Goal: Information Seeking & Learning: Find specific page/section

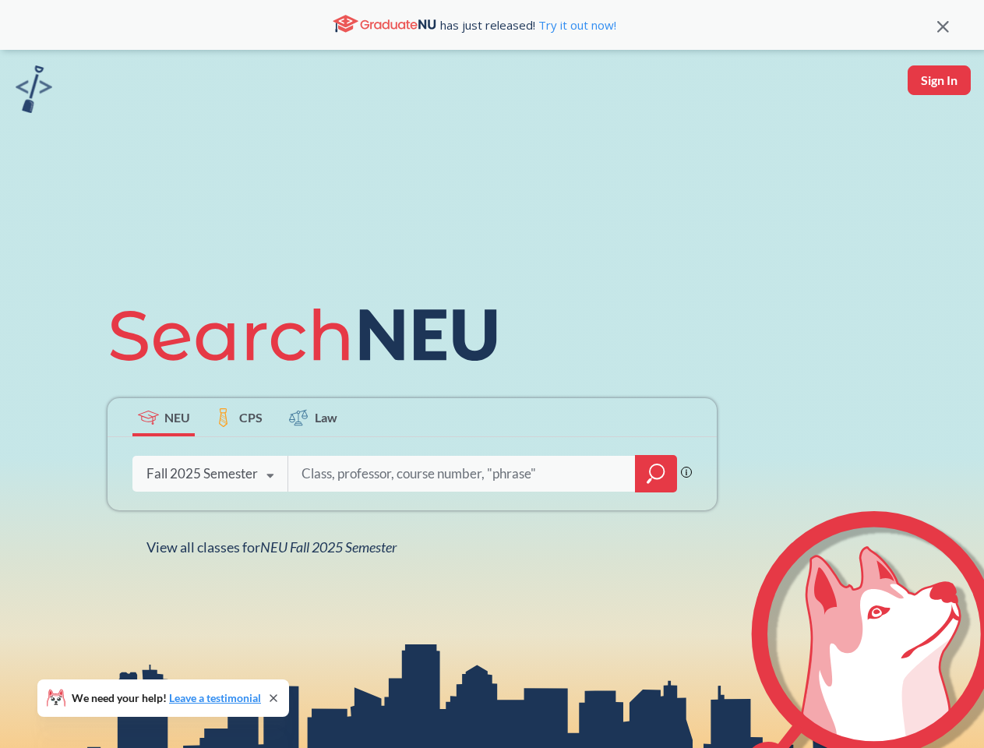
click at [491, 374] on icon at bounding box center [310, 334] width 406 height 87
click at [942, 25] on icon at bounding box center [943, 27] width 12 height 12
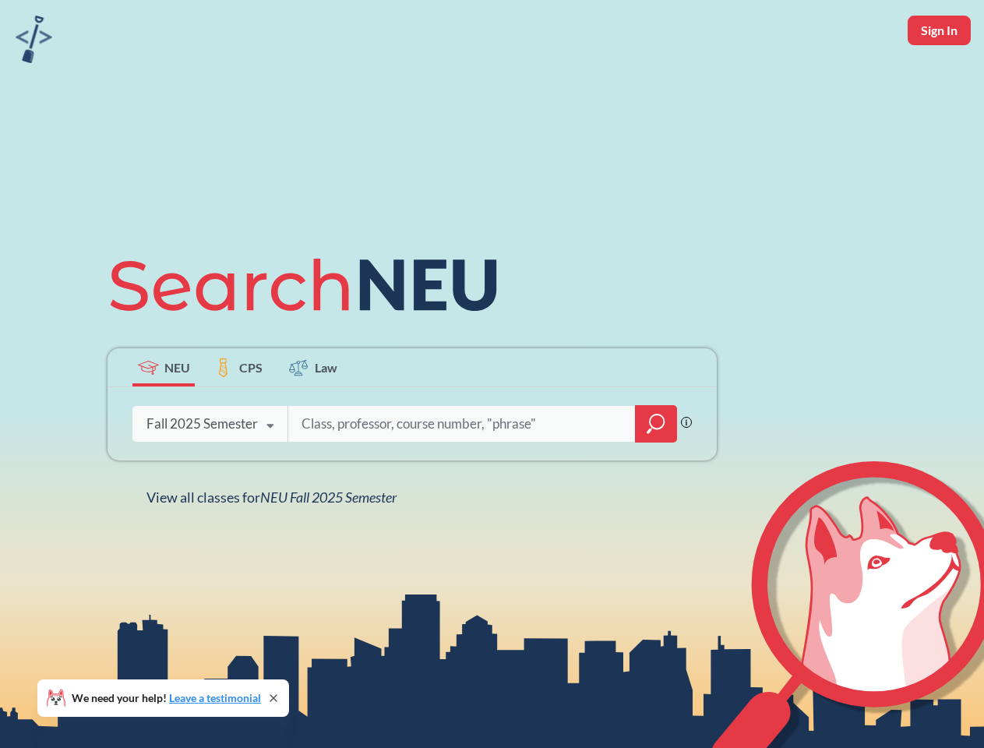
click at [939, 80] on div "NEU CPS Law Phrase search guarantees the exact search appears in the results. E…" at bounding box center [492, 374] width 984 height 748
click at [164, 417] on div "Fall 2025 Semester" at bounding box center [201, 423] width 111 height 17
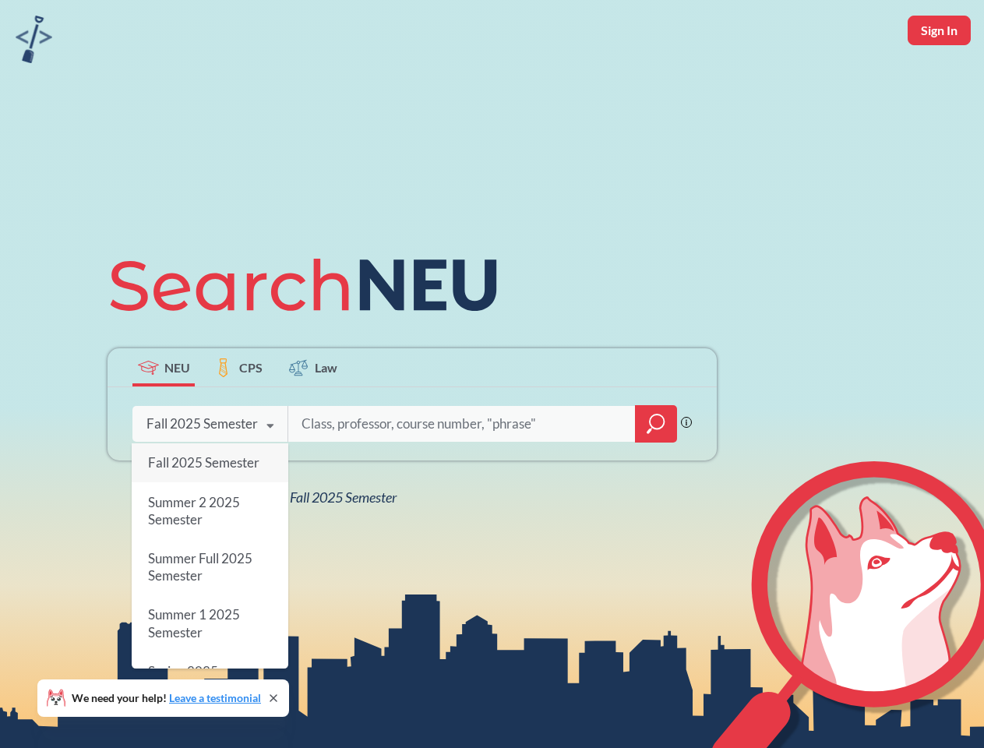
click at [238, 417] on div "Fall 2025 Semester" at bounding box center [201, 423] width 111 height 17
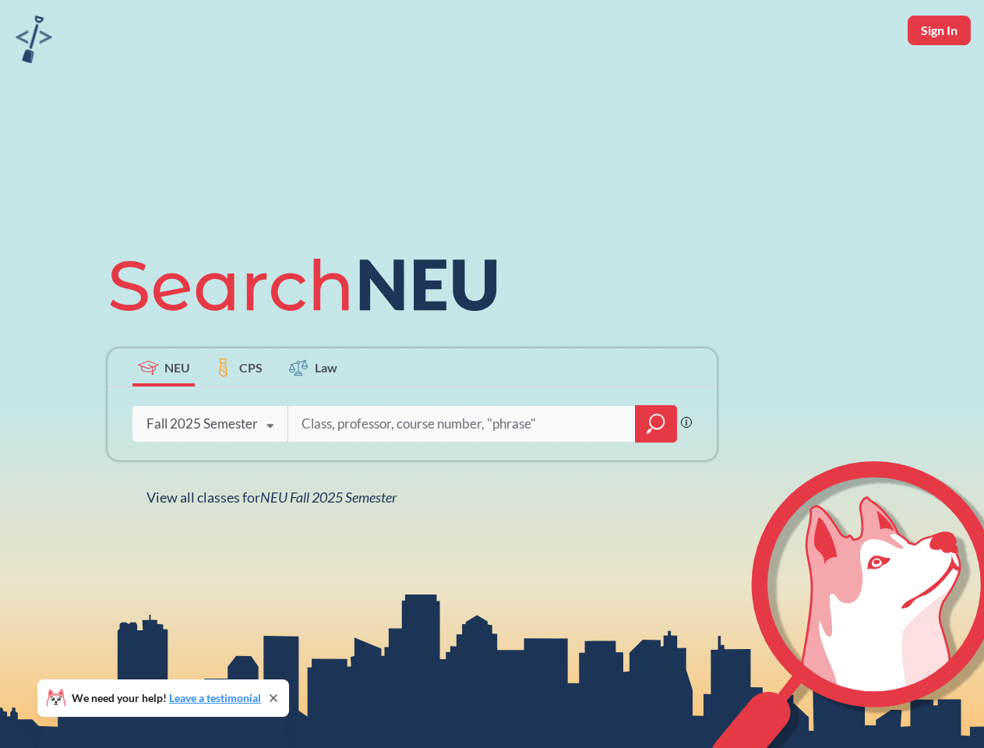
click at [313, 417] on input "search" at bounding box center [462, 423] width 324 height 33
click at [656, 474] on div "NEU CPS Law Phrase search guarantees the exact search appears in the results. E…" at bounding box center [412, 373] width 628 height 265
click at [210, 474] on div "NEU CPS Law Phrase search guarantees the exact search appears in the results. E…" at bounding box center [412, 373] width 628 height 265
click at [270, 476] on div "NEU CPS Law Phrase search guarantees the exact search appears in the results. E…" at bounding box center [412, 373] width 628 height 265
click at [275, 547] on div "NEU CPS Law Phrase search guarantees the exact search appears in the results. E…" at bounding box center [492, 374] width 984 height 748
